Goal: Book appointment/travel/reservation

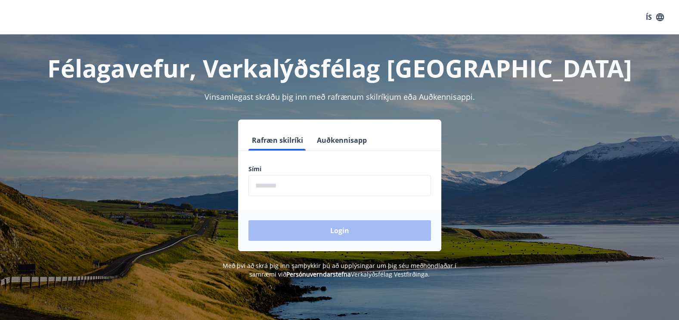
click at [284, 183] on input "phone" at bounding box center [340, 185] width 183 height 21
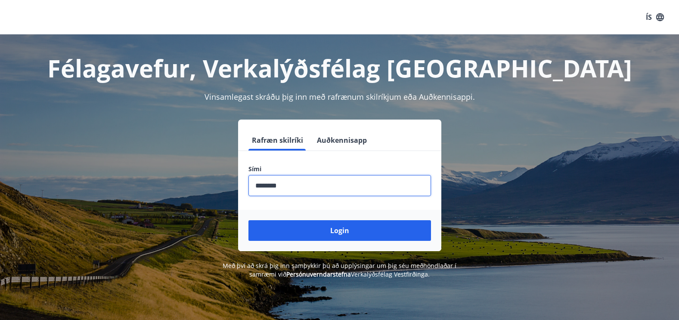
type input "********"
click at [249, 221] on button "Login" at bounding box center [340, 231] width 183 height 21
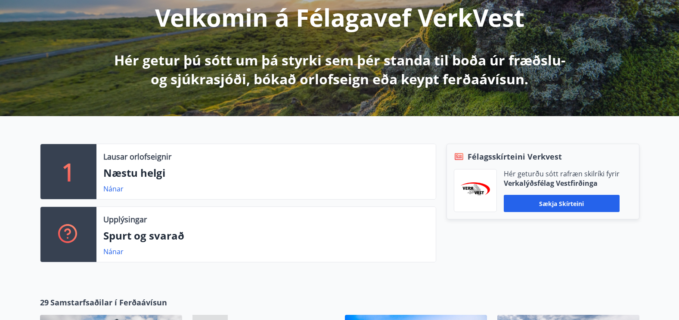
scroll to position [129, 0]
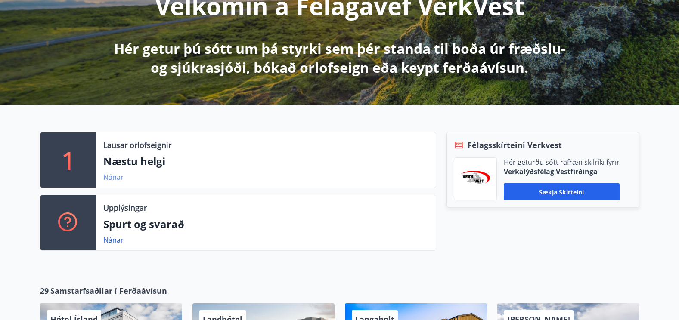
click at [114, 177] on link "Nánar" at bounding box center [113, 177] width 20 height 9
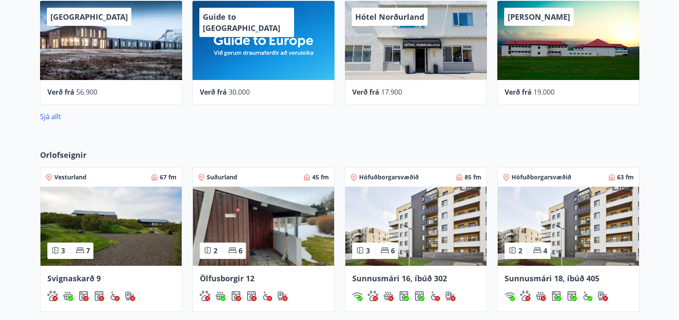
scroll to position [474, 0]
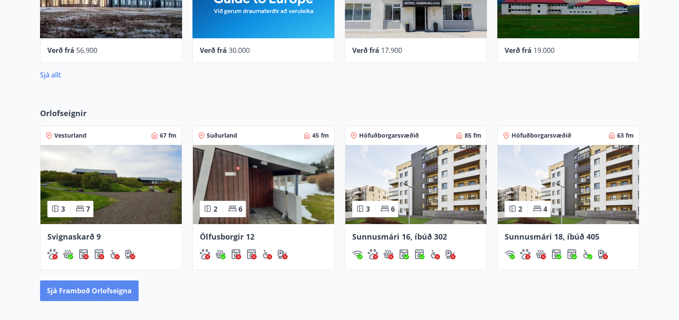
click at [102, 295] on button "Sjá framboð orlofseigna" at bounding box center [89, 291] width 99 height 21
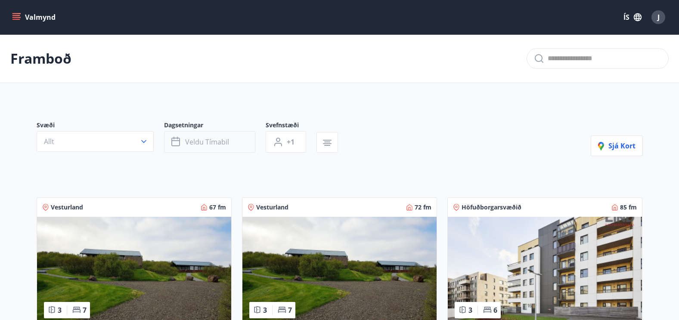
click at [200, 140] on span "Veldu tímabil" at bounding box center [207, 141] width 44 height 9
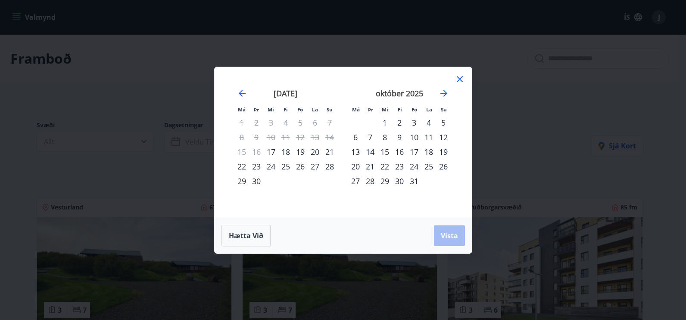
click at [330, 153] on div "21" at bounding box center [329, 152] width 15 height 15
click at [297, 169] on div "26" at bounding box center [300, 166] width 15 height 15
click at [445, 229] on button "Vista" at bounding box center [449, 236] width 31 height 21
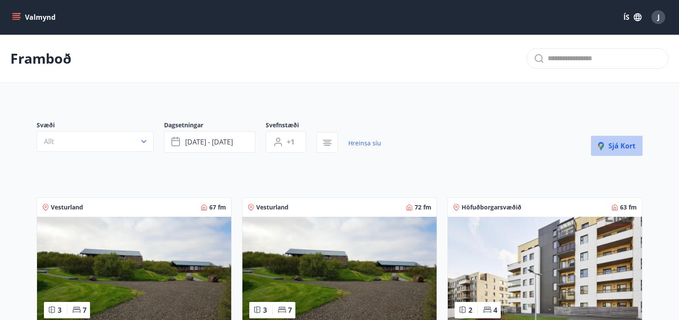
click at [632, 150] on span "Sjá kort" at bounding box center [616, 145] width 37 height 9
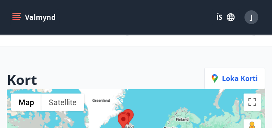
scroll to position [121, 0]
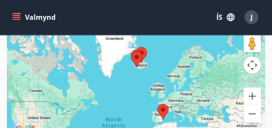
drag, startPoint x: 116, startPoint y: 53, endPoint x: 134, endPoint y: 73, distance: 27.2
click at [130, 76] on div at bounding box center [136, 69] width 258 height 128
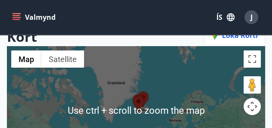
scroll to position [86, 0]
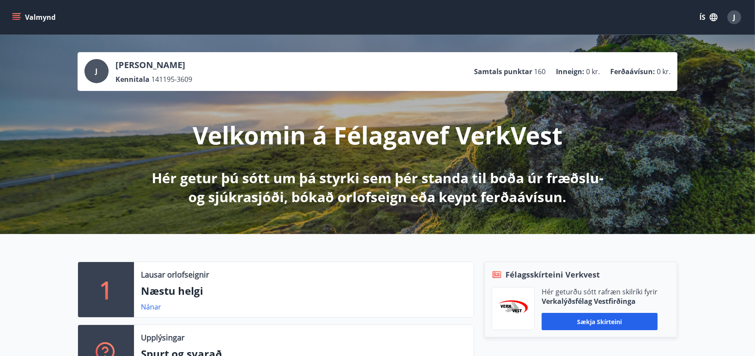
click at [21, 12] on button "Valmynd" at bounding box center [34, 17] width 49 height 16
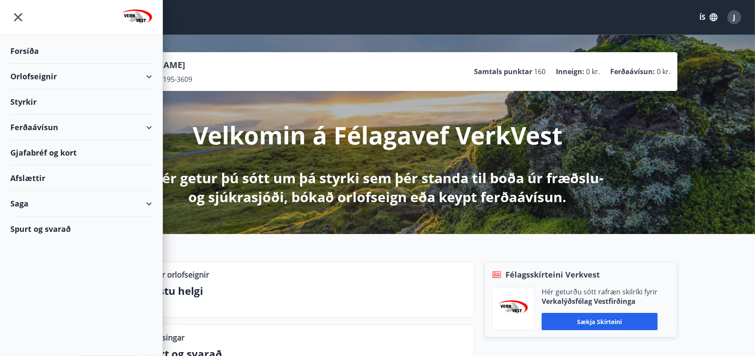
click at [149, 78] on div "Orlofseignir" at bounding box center [81, 76] width 142 height 25
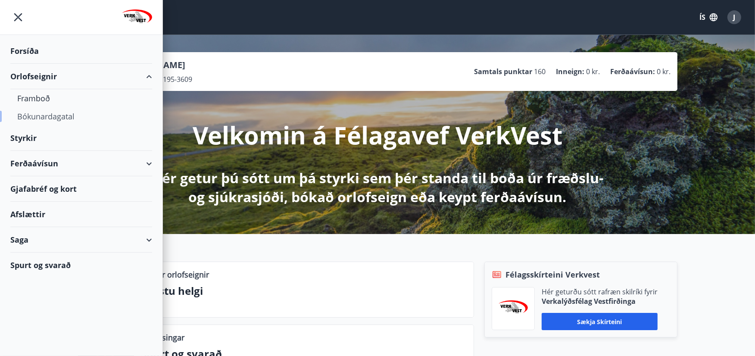
click at [63, 121] on div "Bókunardagatal" at bounding box center [81, 116] width 128 height 18
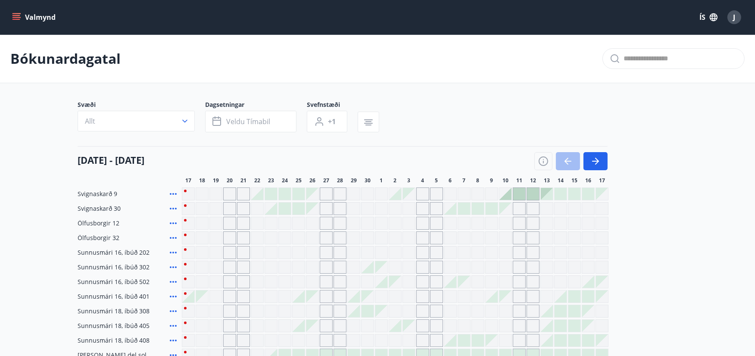
click at [293, 207] on div at bounding box center [298, 208] width 12 height 12
click at [265, 227] on div "Gráir dagar eru ekki bókanlegir" at bounding box center [270, 223] width 13 height 13
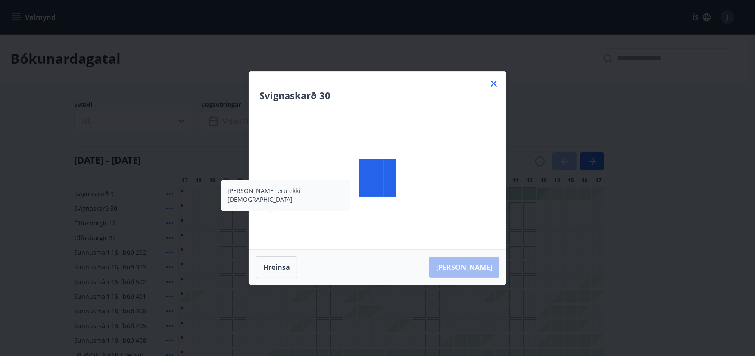
scroll to position [96, 0]
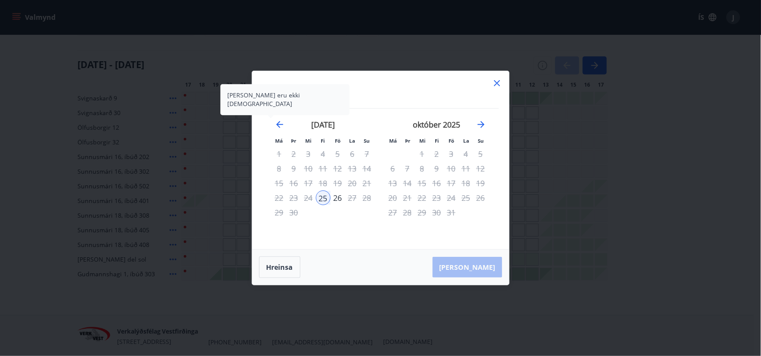
click at [500, 84] on icon at bounding box center [497, 83] width 10 height 10
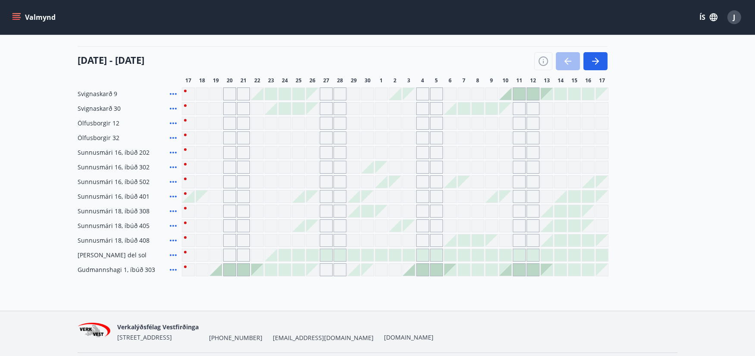
scroll to position [127, 0]
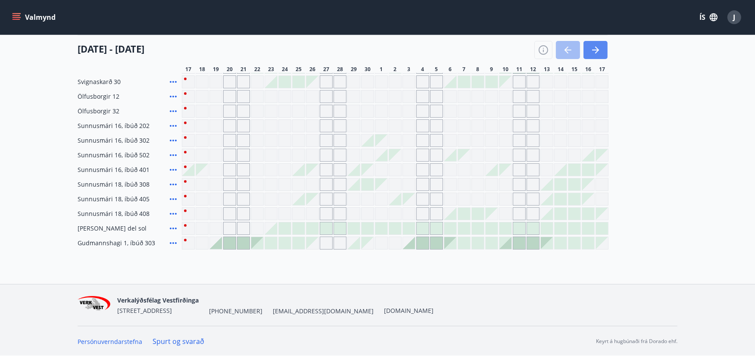
click at [587, 47] on button "button" at bounding box center [595, 50] width 24 height 18
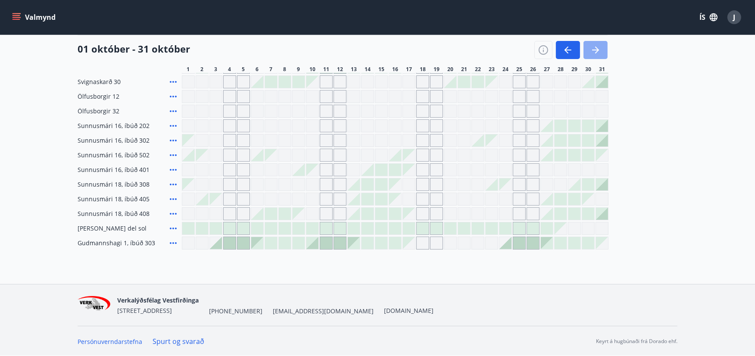
click at [593, 50] on icon "button" at bounding box center [595, 50] width 7 height 1
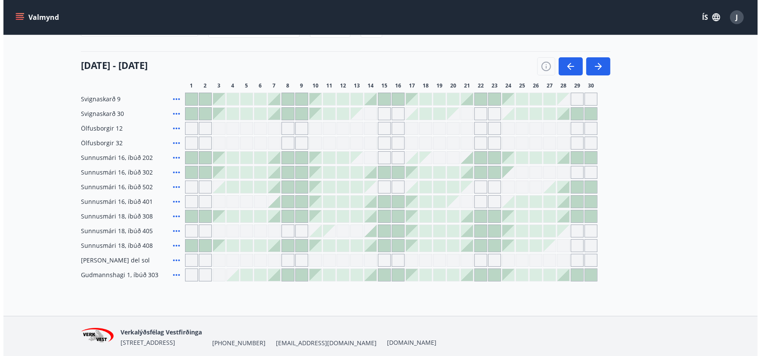
scroll to position [79, 0]
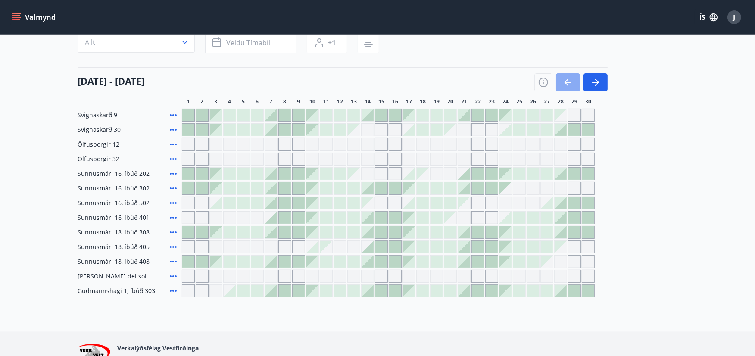
click at [575, 87] on button "button" at bounding box center [568, 82] width 24 height 18
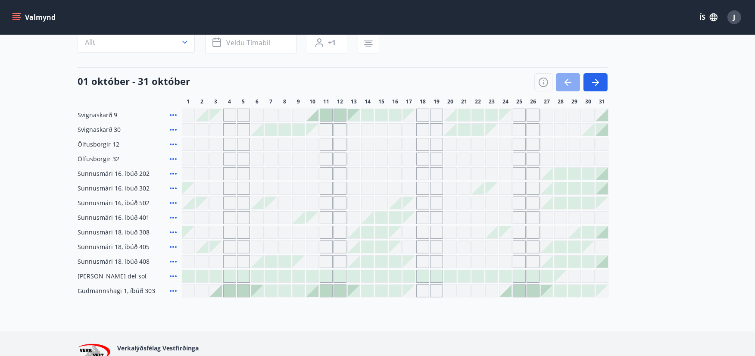
click at [575, 87] on button "button" at bounding box center [568, 82] width 24 height 18
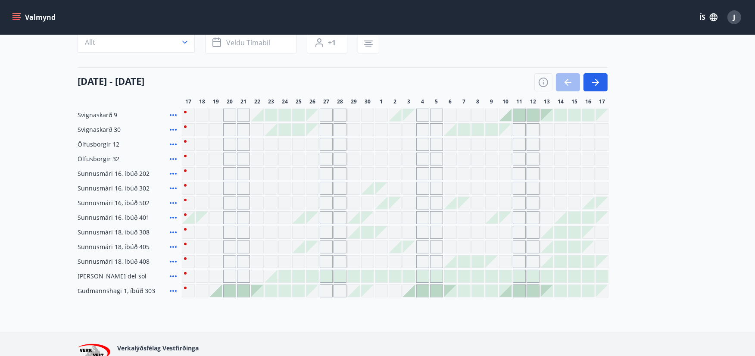
click at [255, 115] on div at bounding box center [257, 115] width 12 height 12
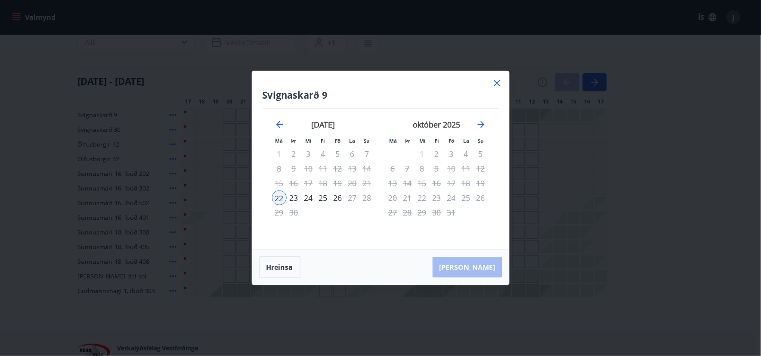
click at [497, 84] on icon at bounding box center [497, 83] width 10 height 10
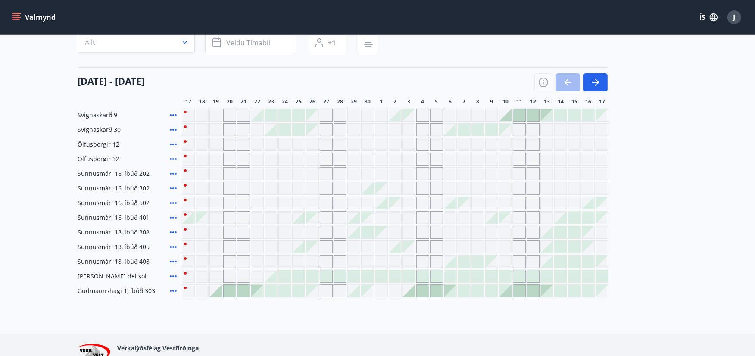
click at [173, 118] on icon at bounding box center [173, 115] width 10 height 10
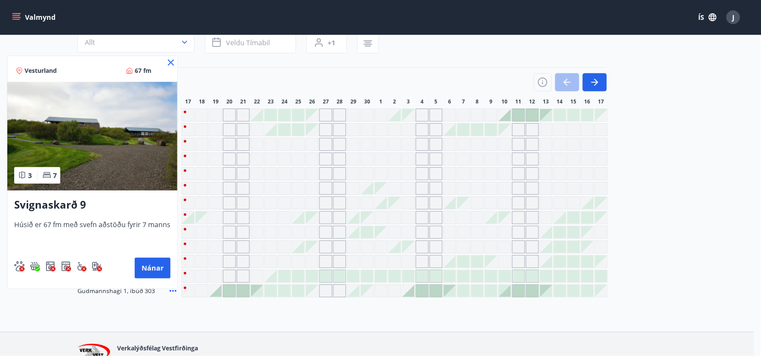
click at [174, 115] on img at bounding box center [92, 136] width 170 height 109
